Goal: Task Accomplishment & Management: Manage account settings

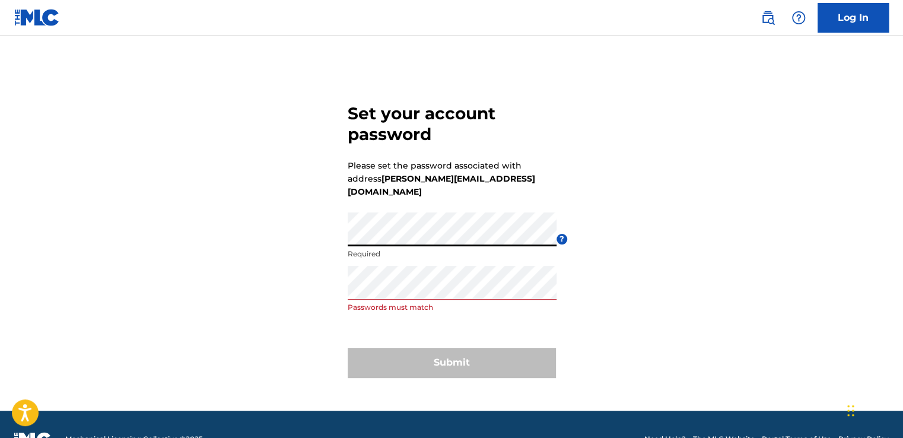
click at [314, 219] on div "Set your account password Please set the password associated with address [PERS…" at bounding box center [451, 237] width 830 height 345
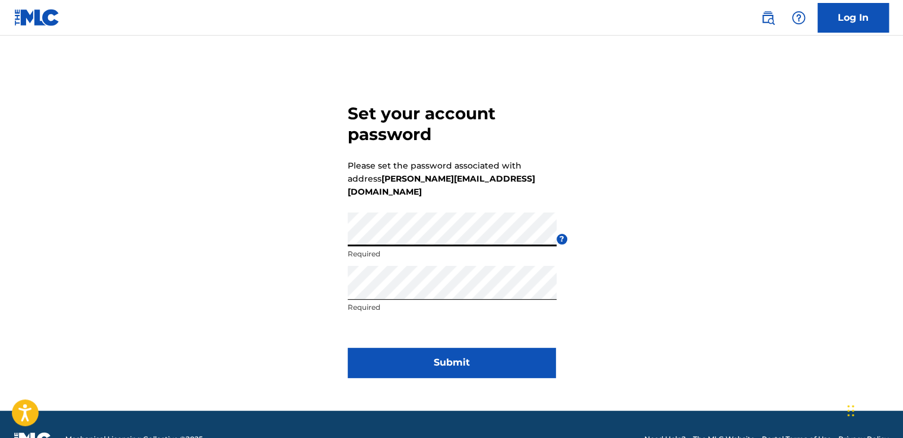
click at [412, 348] on button "Submit" at bounding box center [452, 363] width 208 height 30
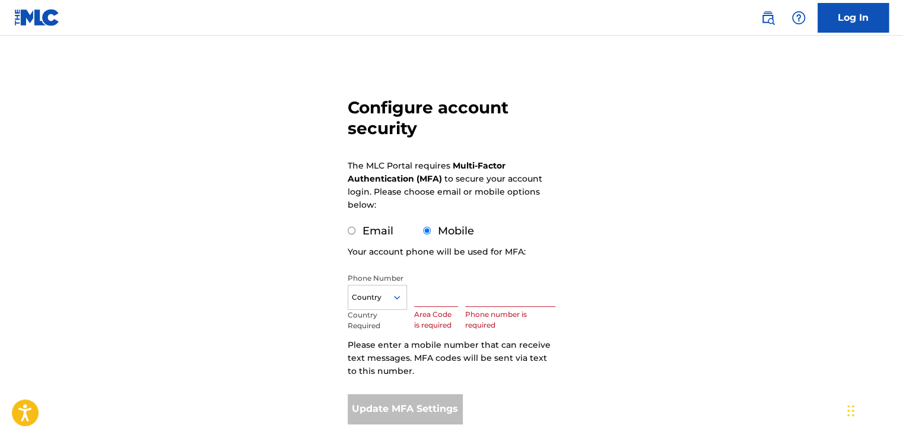
scroll to position [133, 0]
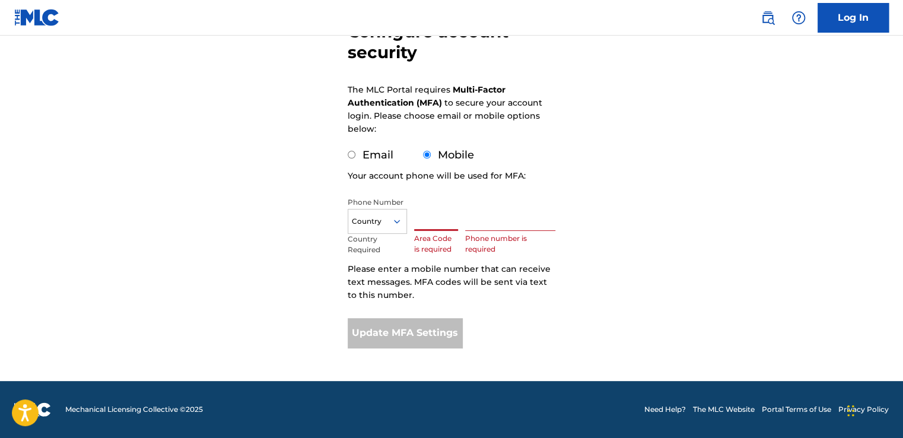
click at [433, 216] on input "text" at bounding box center [436, 214] width 44 height 34
type input "647"
click at [537, 181] on form "Configure account security The MLC Portal requires Multi-Factor Authentication …" at bounding box center [452, 156] width 208 height 448
click at [490, 222] on input "text" at bounding box center [510, 214] width 90 height 34
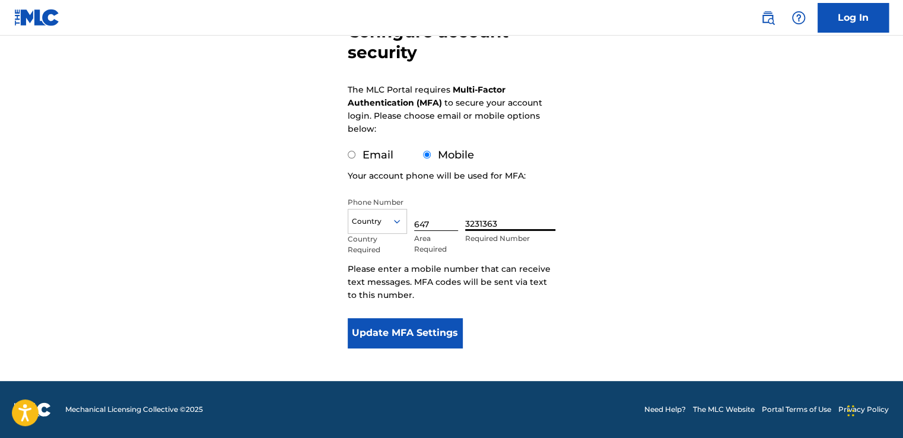
type input "3231363"
click at [377, 231] on div "Country" at bounding box center [377, 221] width 59 height 25
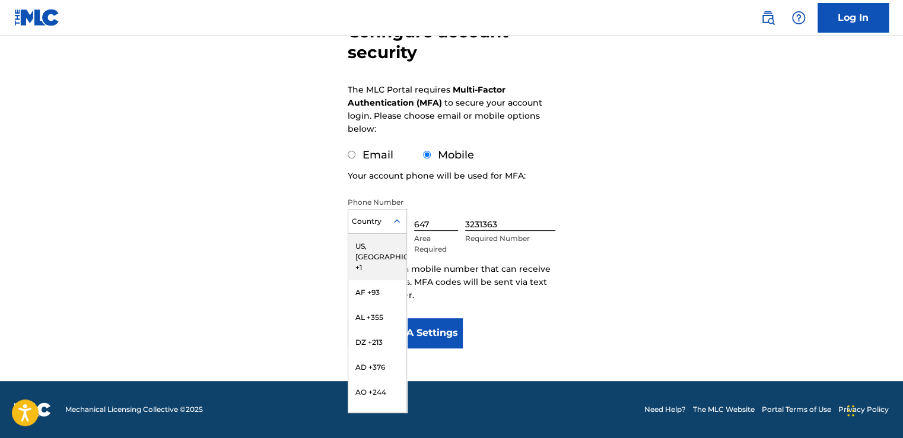
click at [381, 247] on div "US, [GEOGRAPHIC_DATA] +1" at bounding box center [377, 257] width 58 height 46
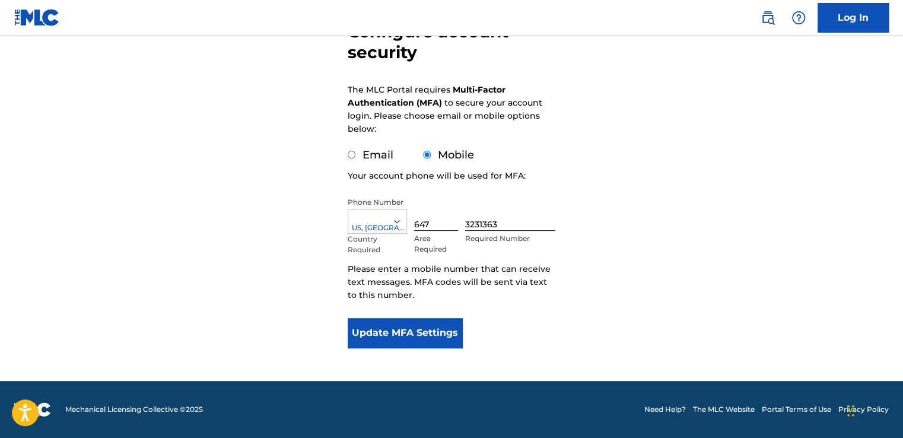
click at [432, 326] on button "Update MFA Settings" at bounding box center [405, 333] width 114 height 30
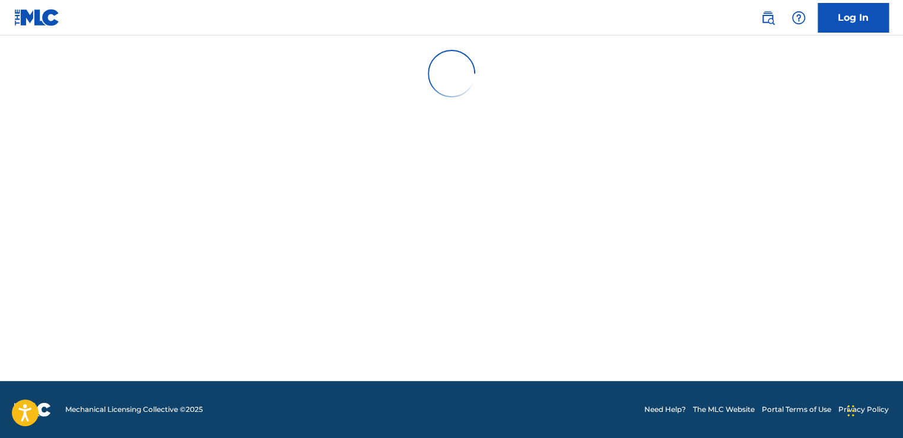
scroll to position [0, 0]
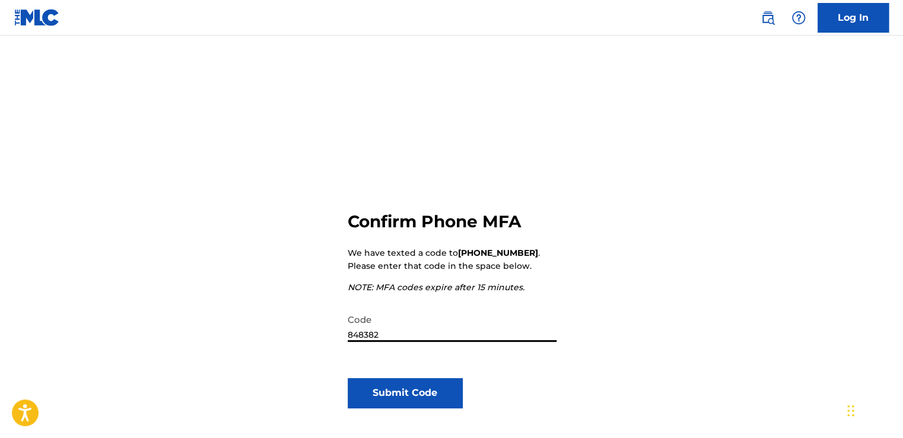
type input "848382"
click at [384, 394] on button "Submit Code" at bounding box center [405, 393] width 114 height 30
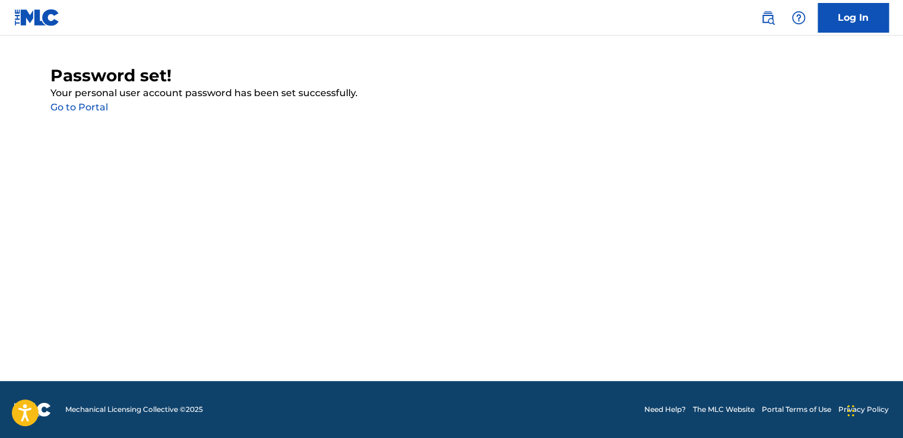
click at [97, 104] on link "Go to Portal" at bounding box center [79, 106] width 58 height 11
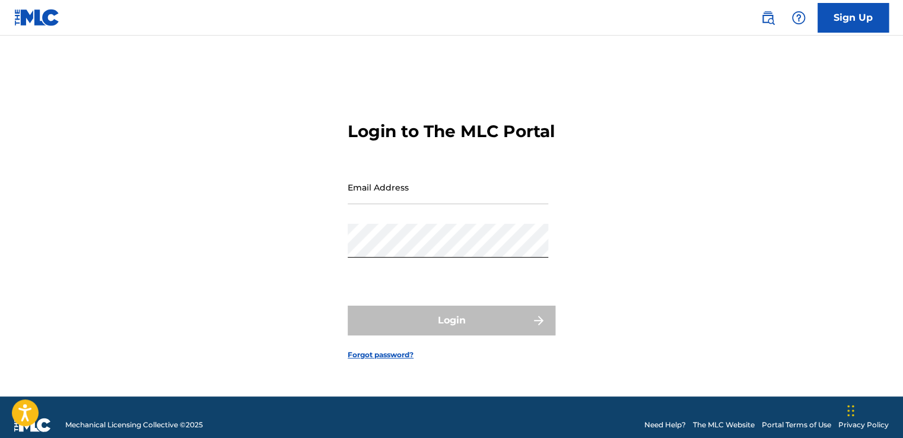
click at [380, 186] on input "Email Address" at bounding box center [448, 187] width 200 height 34
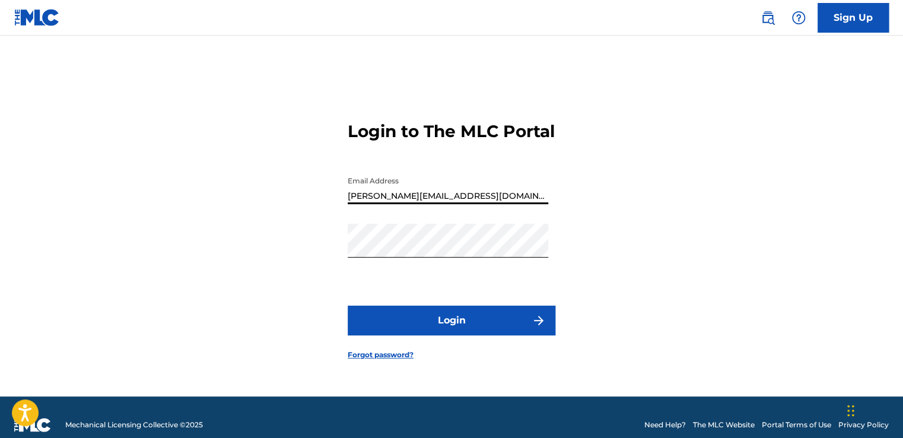
type input "[PERSON_NAME][EMAIL_ADDRESS][DOMAIN_NAME]"
click at [418, 329] on button "Login" at bounding box center [452, 320] width 208 height 30
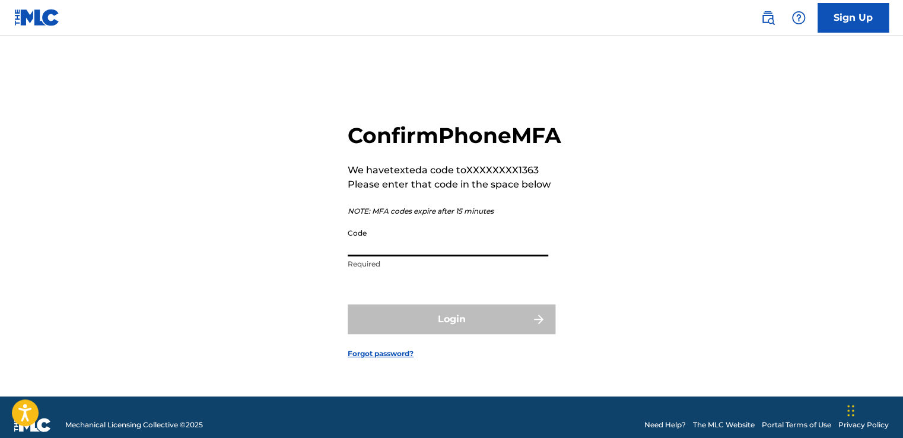
click at [373, 256] on input "Code" at bounding box center [448, 239] width 200 height 34
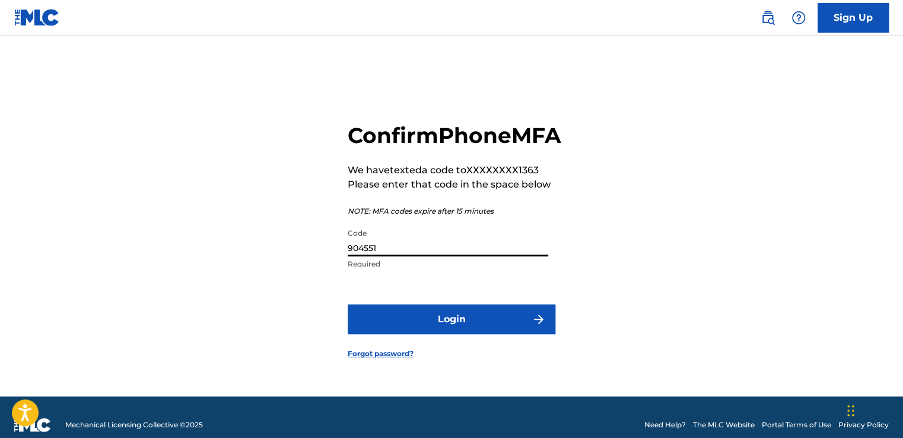
type input "904551"
click at [387, 334] on button "Login" at bounding box center [452, 319] width 208 height 30
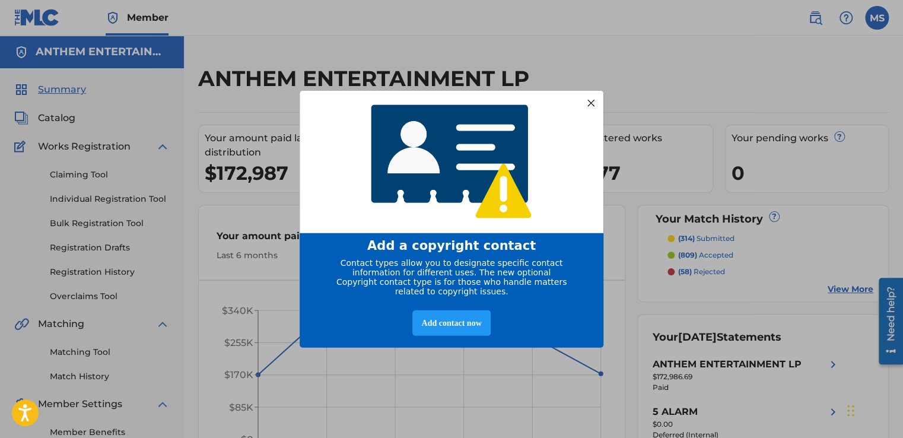
click at [590, 96] on div at bounding box center [590, 102] width 15 height 15
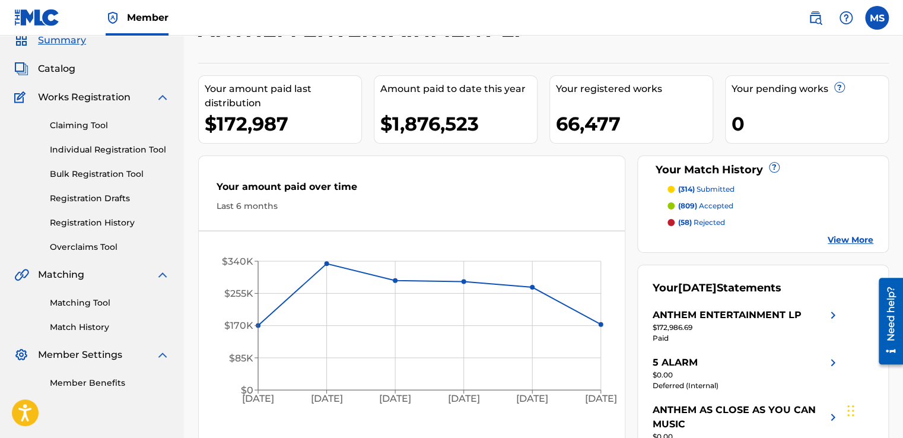
scroll to position [156, 0]
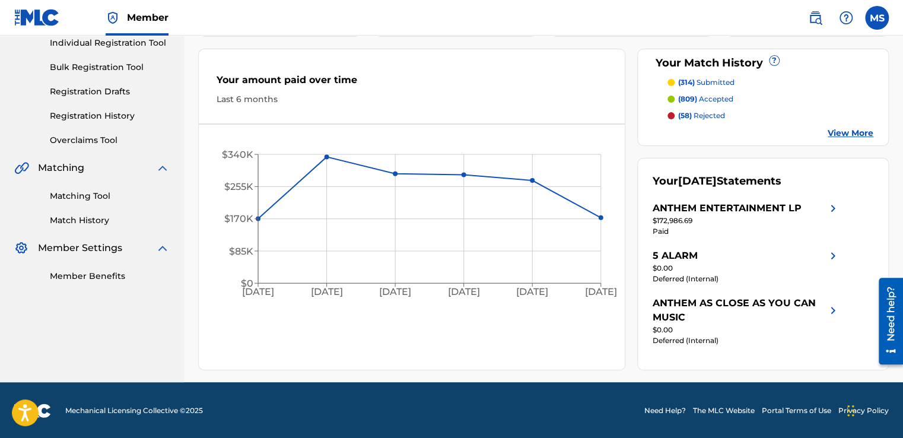
click at [87, 198] on link "Matching Tool" at bounding box center [110, 196] width 120 height 12
